Goal: Task Accomplishment & Management: Complete application form

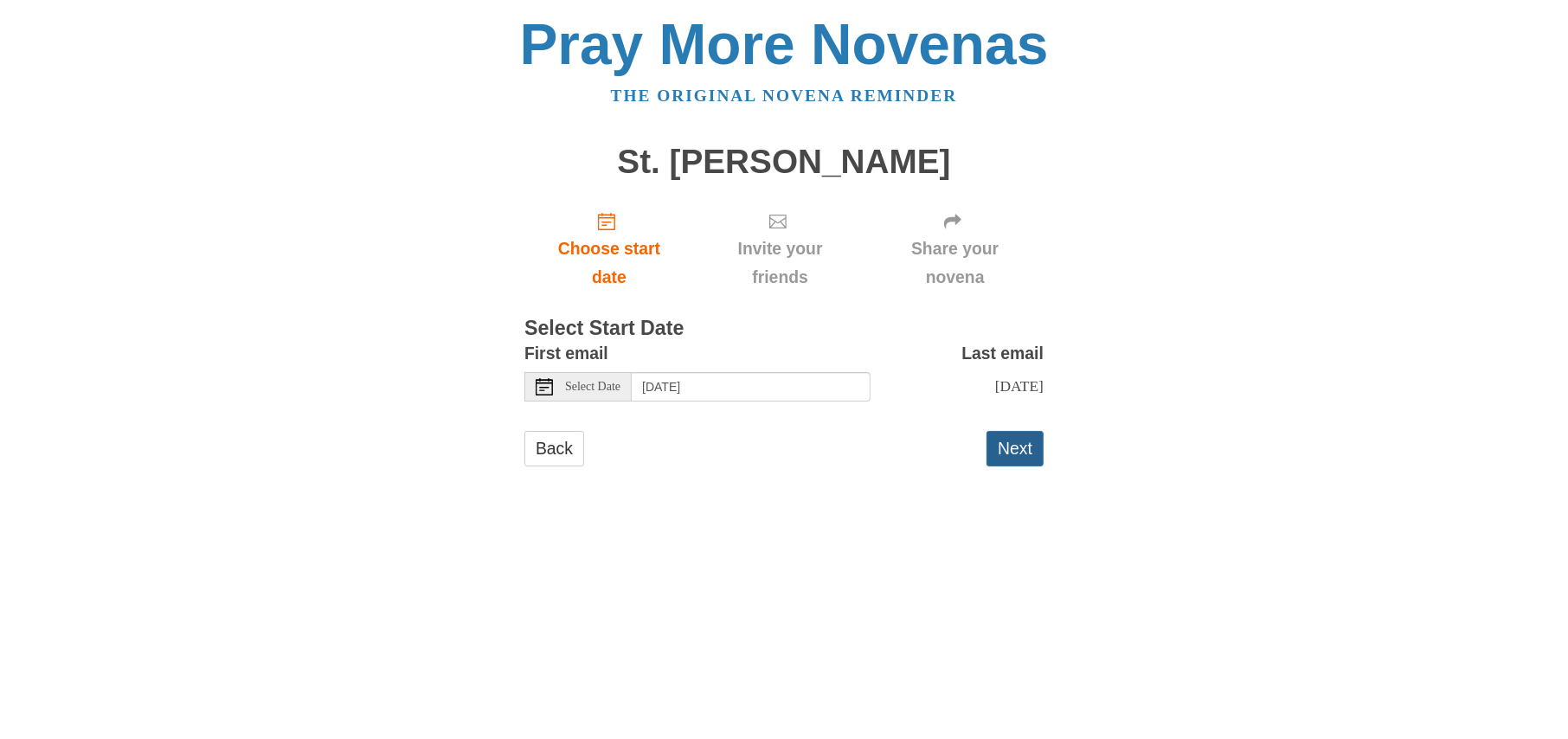
click at [1016, 441] on button "Next" at bounding box center [1014, 449] width 57 height 36
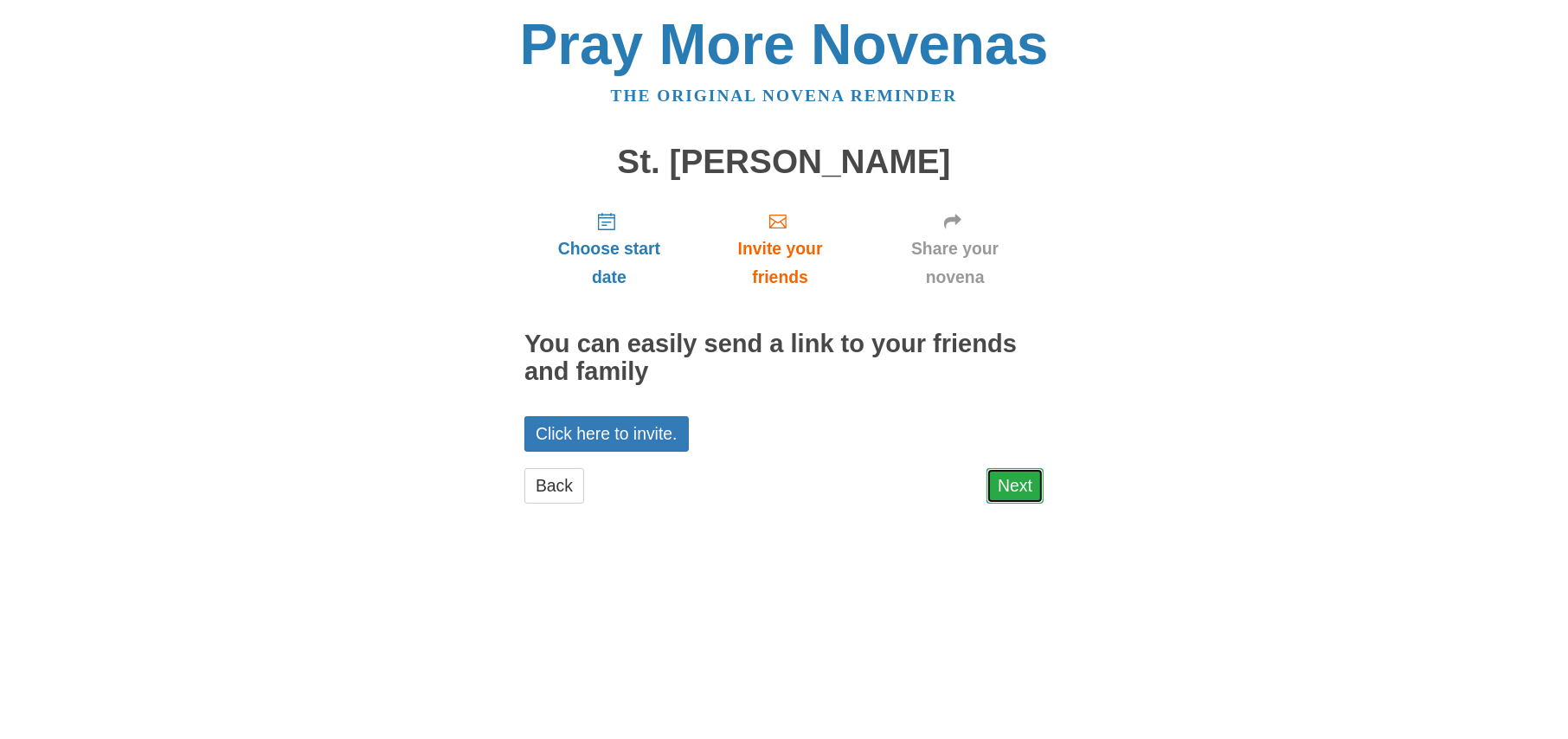
click at [1023, 482] on link "Next" at bounding box center [1014, 486] width 57 height 36
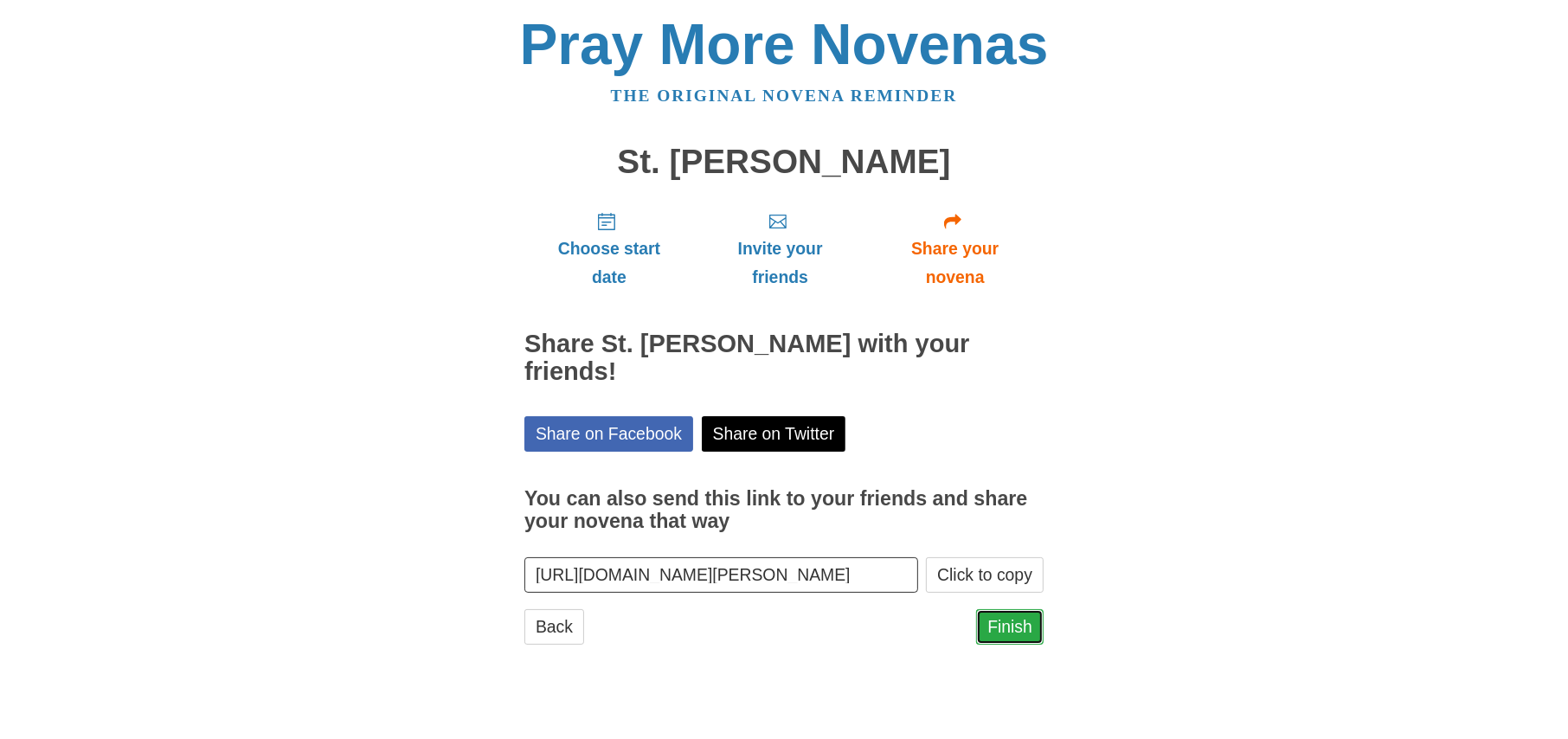
click at [1026, 609] on link "Finish" at bounding box center [1010, 627] width 68 height 36
